Goal: Find specific page/section: Find specific page/section

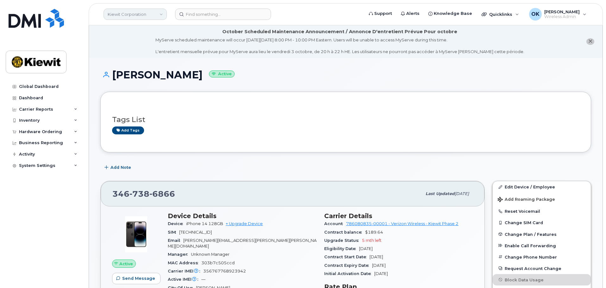
scroll to position [32, 0]
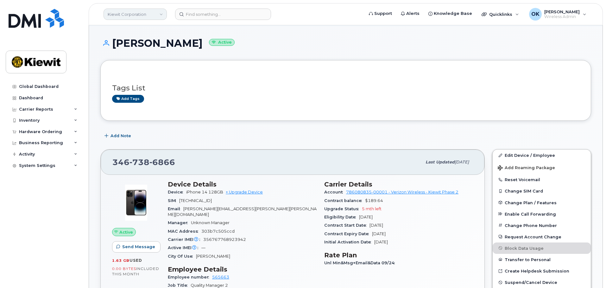
click at [155, 14] on link "Kiewit Corporation" at bounding box center [134, 14] width 63 height 11
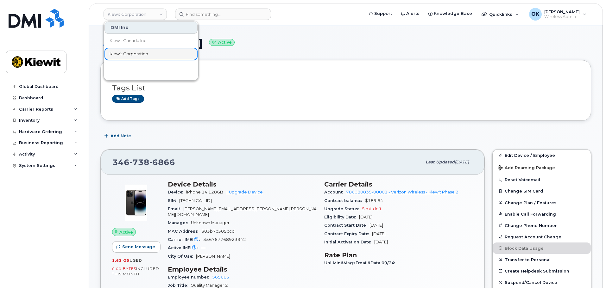
drag, startPoint x: 147, startPoint y: 53, endPoint x: 13, endPoint y: 56, distance: 133.8
click at [147, 53] on span "Kiewit Corporation" at bounding box center [128, 54] width 39 height 6
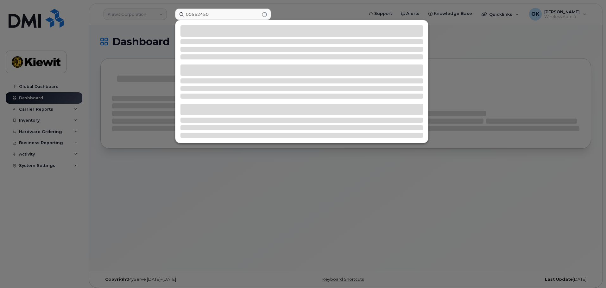
click at [192, 16] on input "00562450" at bounding box center [223, 14] width 96 height 11
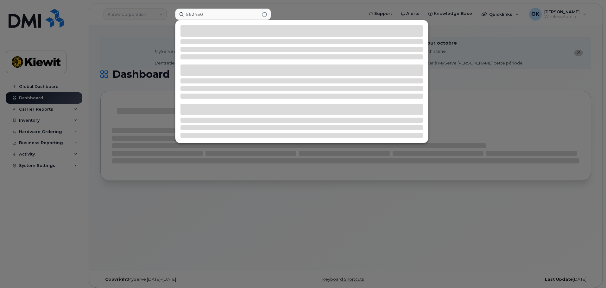
type input "562450"
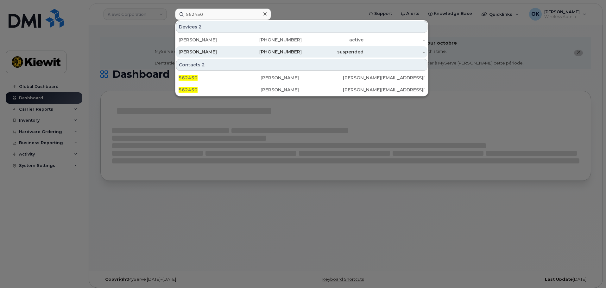
click at [283, 52] on div "[PHONE_NUMBER]" at bounding box center [271, 52] width 62 height 6
click at [285, 50] on div "[PHONE_NUMBER]" at bounding box center [271, 52] width 62 height 6
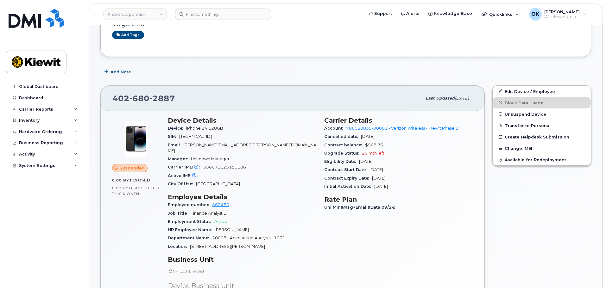
scroll to position [158, 0]
